Goal: Information Seeking & Learning: Learn about a topic

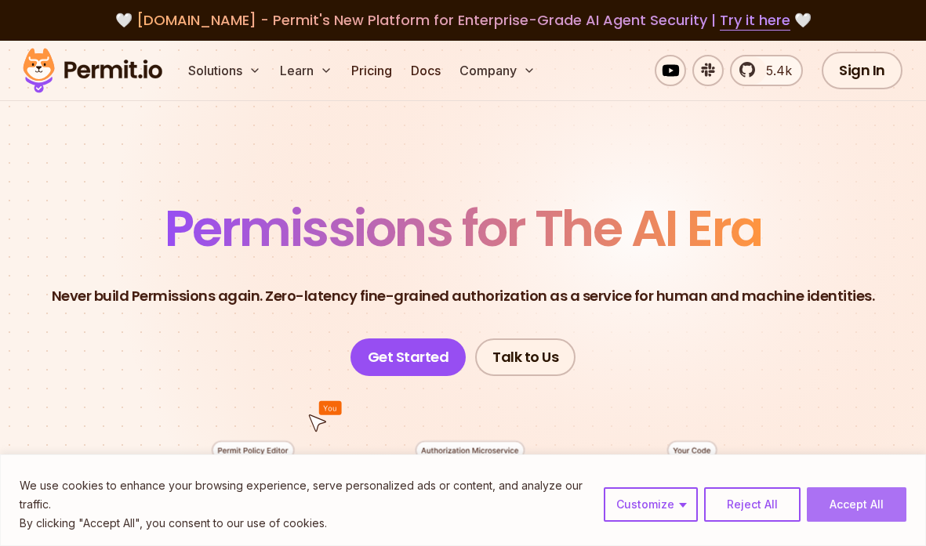
click at [868, 499] on button "Accept All" at bounding box center [857, 505] width 100 height 34
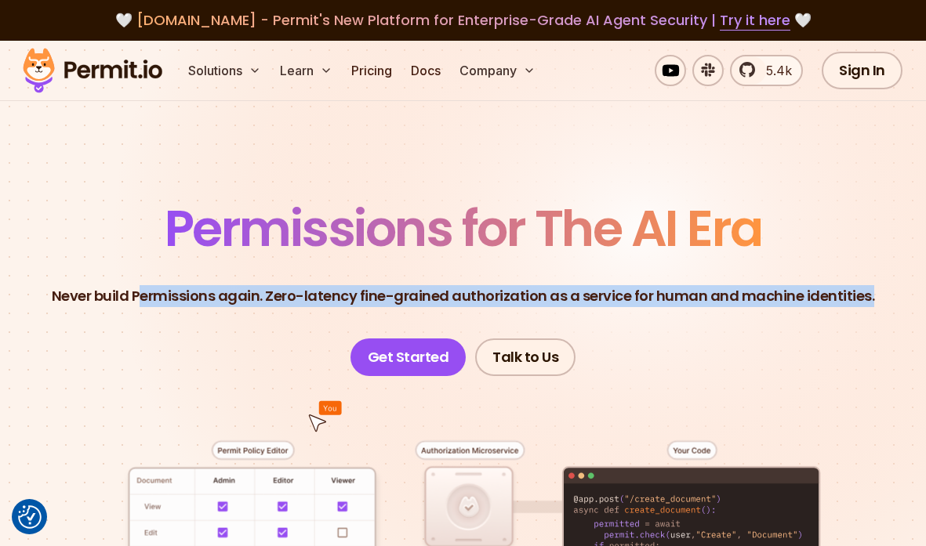
drag, startPoint x: 144, startPoint y: 298, endPoint x: 373, endPoint y: 313, distance: 229.4
click at [373, 313] on header "Permissions for The AI Era Never build Permissions again. Zero-latency fine-gra…" at bounding box center [463, 290] width 851 height 172
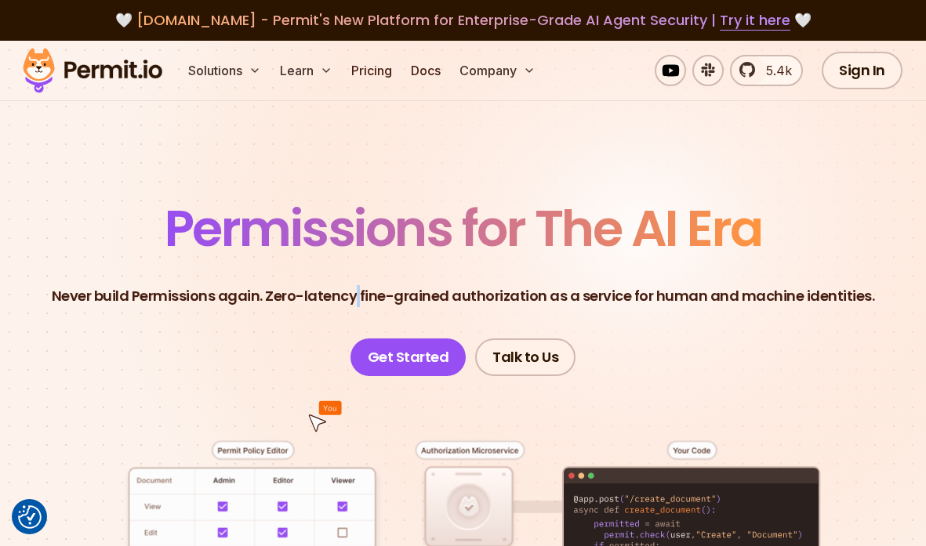
click at [360, 300] on p "Never build Permissions again. Zero-latency fine-grained authorization as a ser…" at bounding box center [463, 296] width 823 height 22
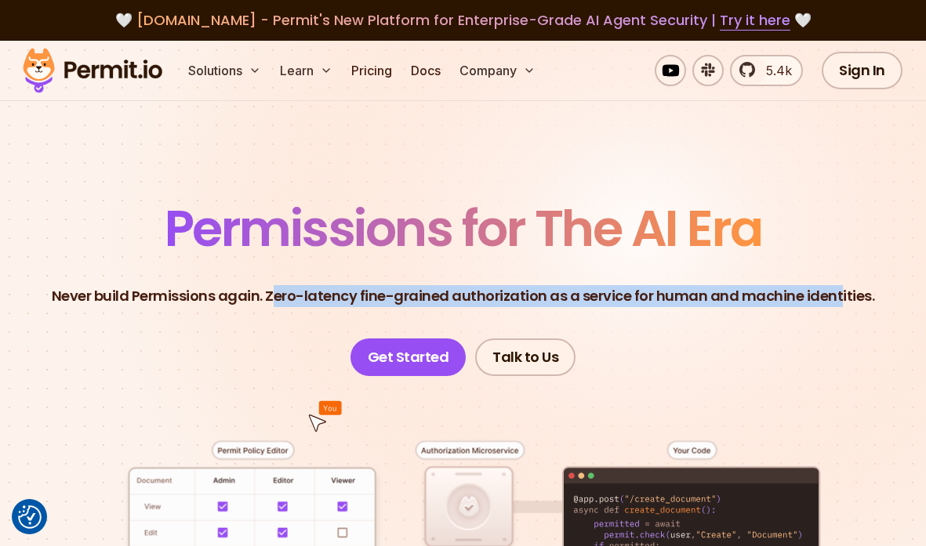
drag, startPoint x: 276, startPoint y: 295, endPoint x: 832, endPoint y: 294, distance: 555.8
click at [835, 290] on p "Never build Permissions again. Zero-latency fine-grained authorization as a ser…" at bounding box center [463, 296] width 823 height 22
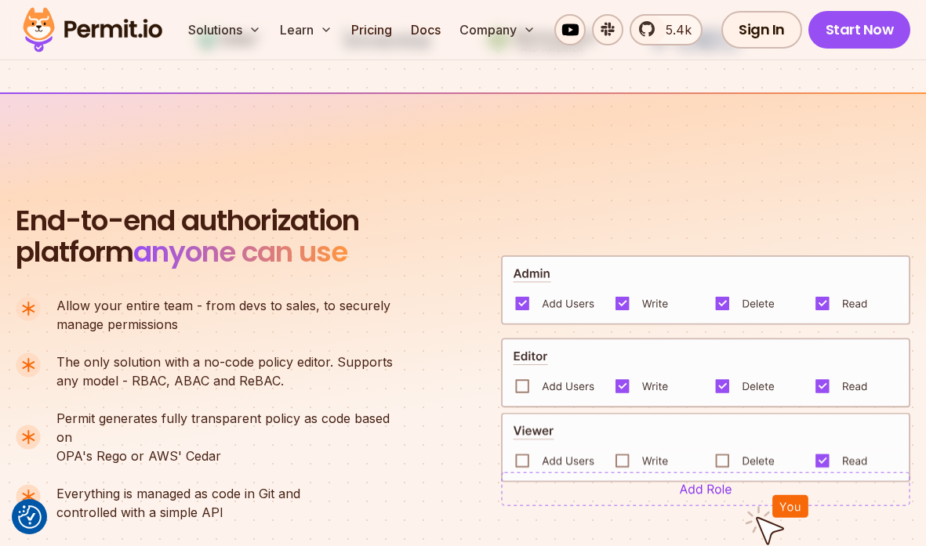
scroll to position [997, 0]
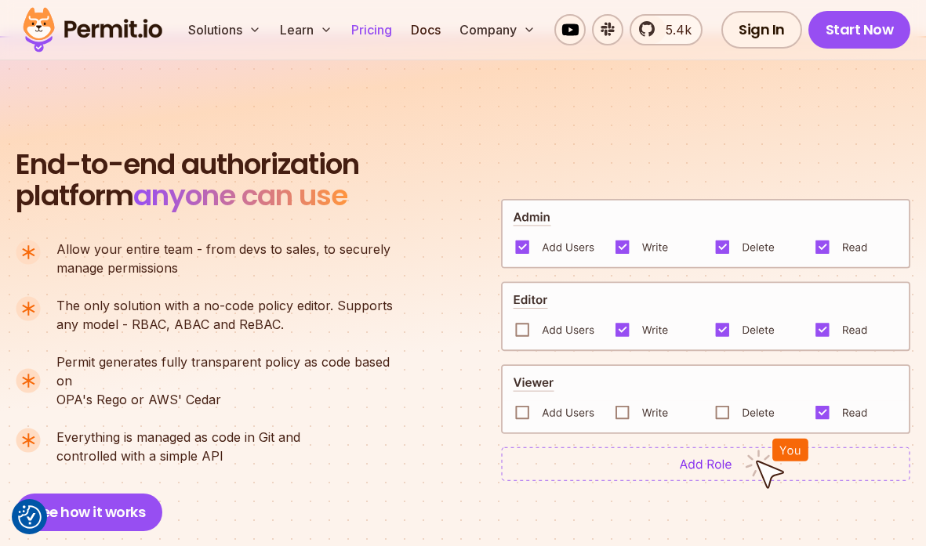
click at [385, 32] on link "Pricing" at bounding box center [371, 29] width 53 height 31
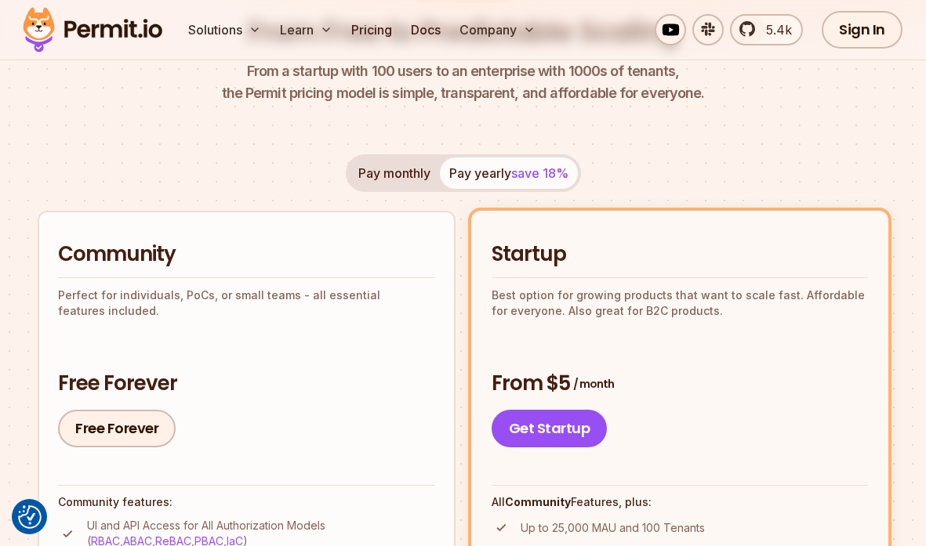
scroll to position [226, 0]
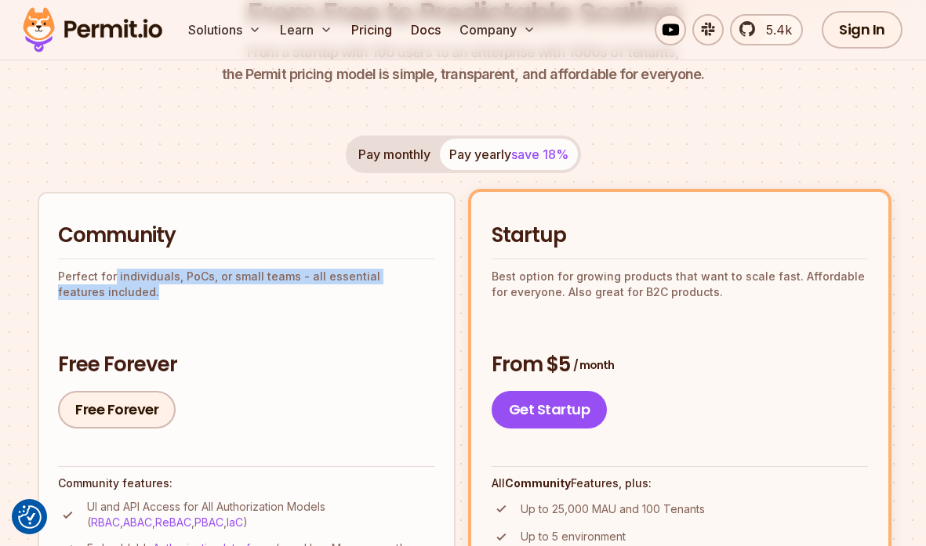
drag, startPoint x: 152, startPoint y: 298, endPoint x: 154, endPoint y: 286, distance: 11.9
click at [114, 270] on p "Perfect for individuals, PoCs, or small teams - all essential features included." at bounding box center [246, 284] width 377 height 31
click at [169, 290] on p "Perfect for individuals, PoCs, or small teams - all essential features included." at bounding box center [246, 284] width 377 height 31
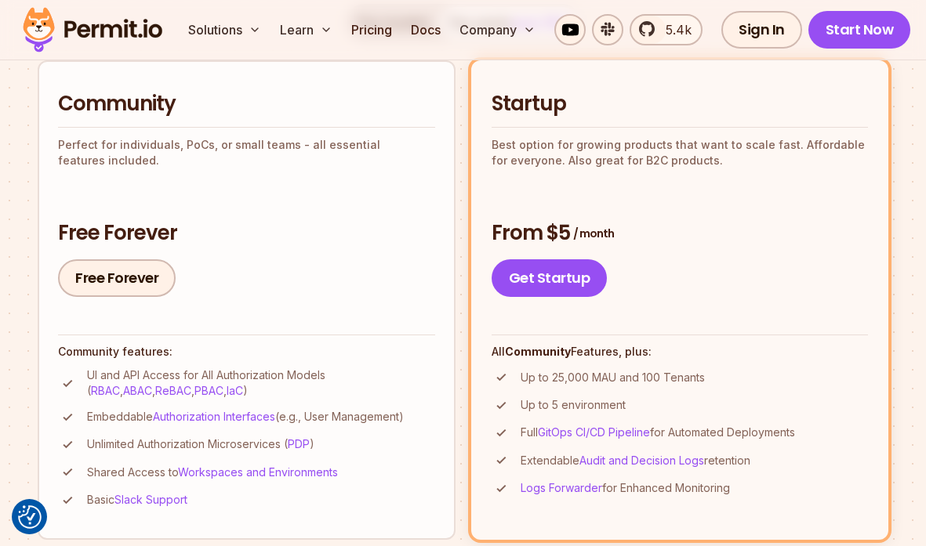
scroll to position [339, 0]
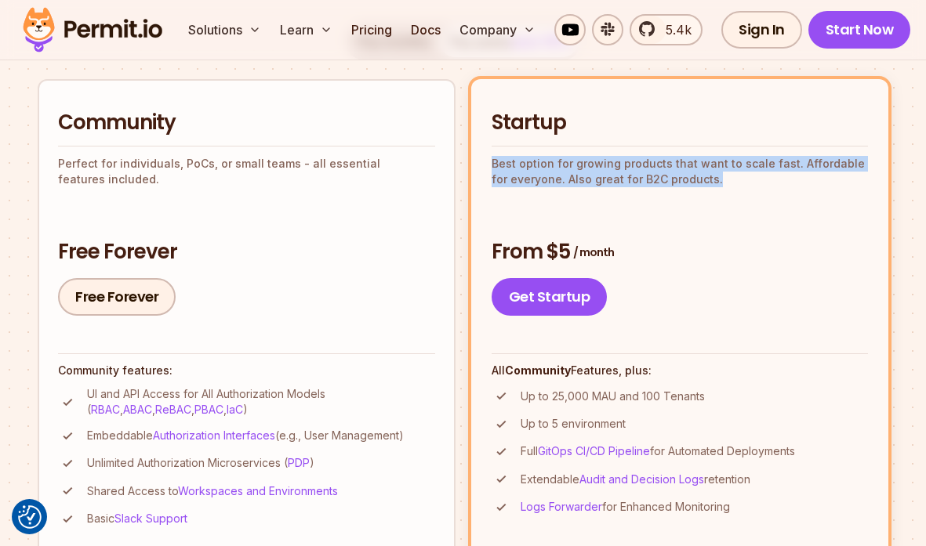
drag, startPoint x: 698, startPoint y: 180, endPoint x: 488, endPoint y: 167, distance: 210.5
click at [488, 167] on li "Startup Best option for growing products that want to scale fast. Affordable fo…" at bounding box center [680, 318] width 418 height 479
click at [562, 195] on div "Startup Best option for growing products that want to scale fast. Affordable fo…" at bounding box center [680, 212] width 377 height 207
